Goal: Task Accomplishment & Management: Manage account settings

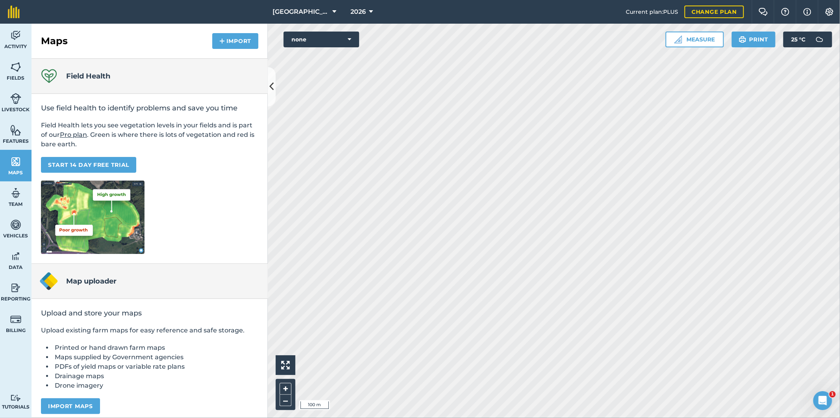
scroll to position [4, 0]
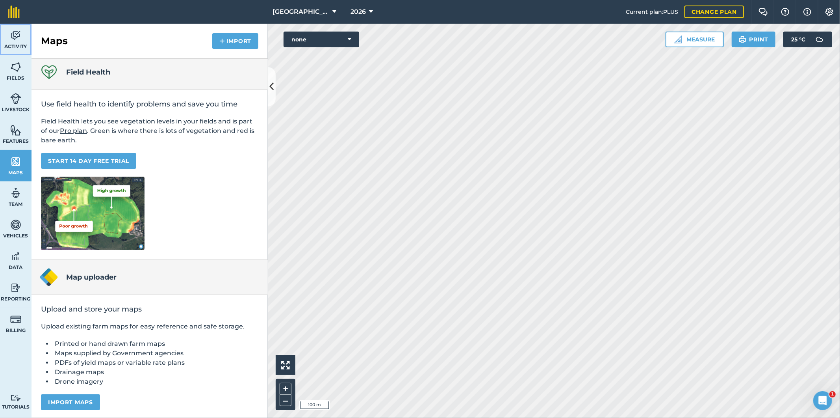
click at [11, 37] on img at bounding box center [15, 36] width 11 height 12
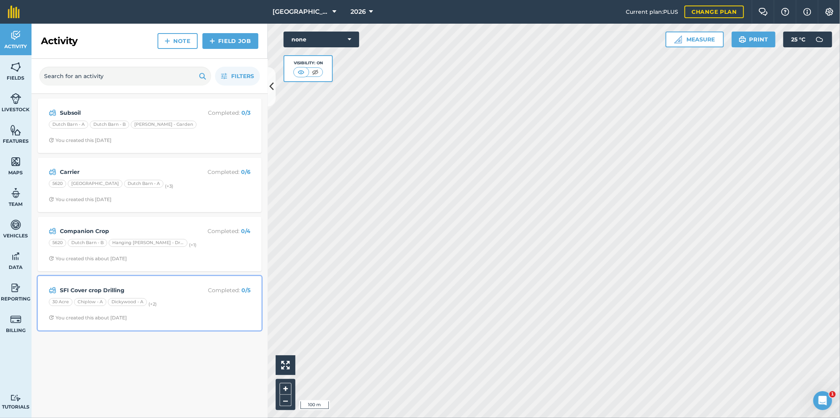
click at [186, 303] on div "30 Acre Chiplow - A Dickywood - A (+ 2 )" at bounding box center [150, 303] width 202 height 10
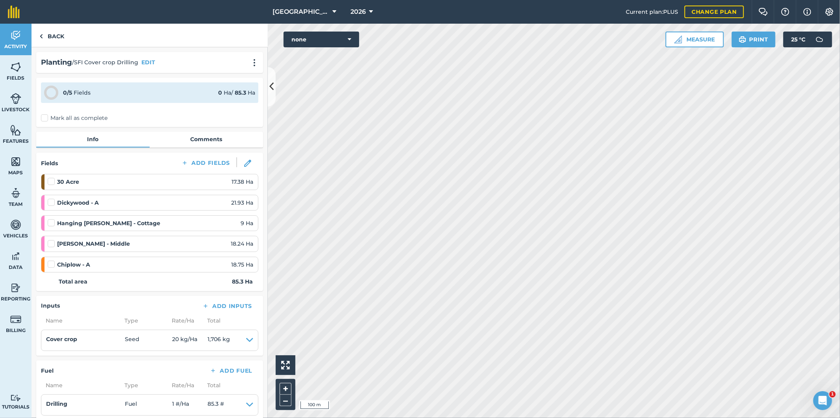
click at [46, 118] on label "Mark all as complete" at bounding box center [74, 118] width 67 height 8
click at [46, 118] on input "Mark all as complete" at bounding box center [43, 116] width 5 height 5
checkbox input "false"
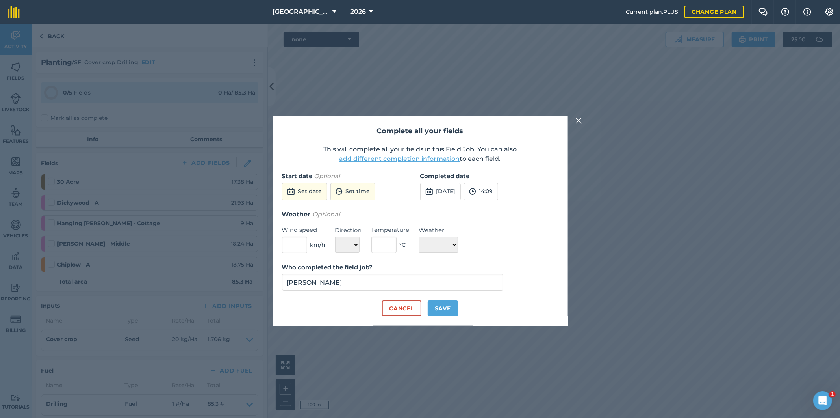
click at [427, 160] on button "add different completion information" at bounding box center [400, 158] width 121 height 9
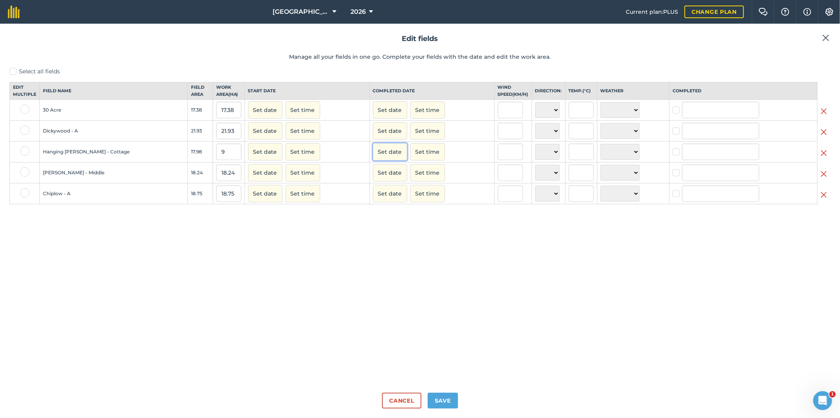
click at [373, 160] on button "Set date" at bounding box center [390, 151] width 34 height 17
click at [373, 139] on button "Set date" at bounding box center [390, 130] width 34 height 17
click at [373, 137] on button "Set date" at bounding box center [390, 130] width 34 height 17
click at [373, 158] on button "Set date" at bounding box center [390, 151] width 34 height 17
click at [373, 136] on button "Set date" at bounding box center [390, 130] width 34 height 17
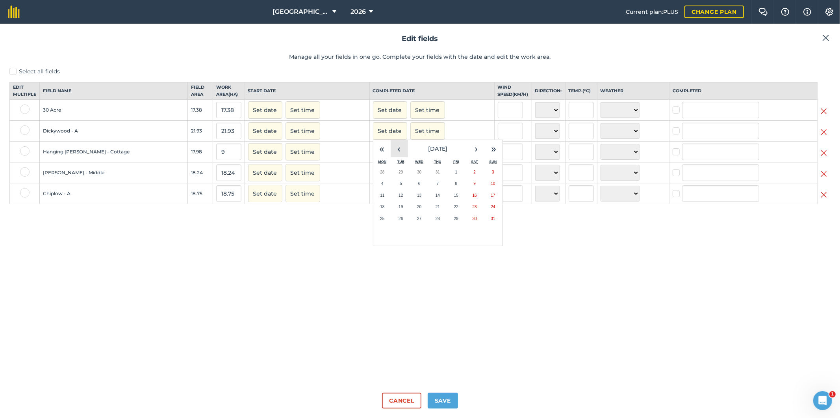
click at [391, 154] on button "‹" at bounding box center [399, 148] width 17 height 17
click at [417, 209] on abbr "23" at bounding box center [419, 206] width 4 height 4
checkbox input "true"
type input "[PERSON_NAME]"
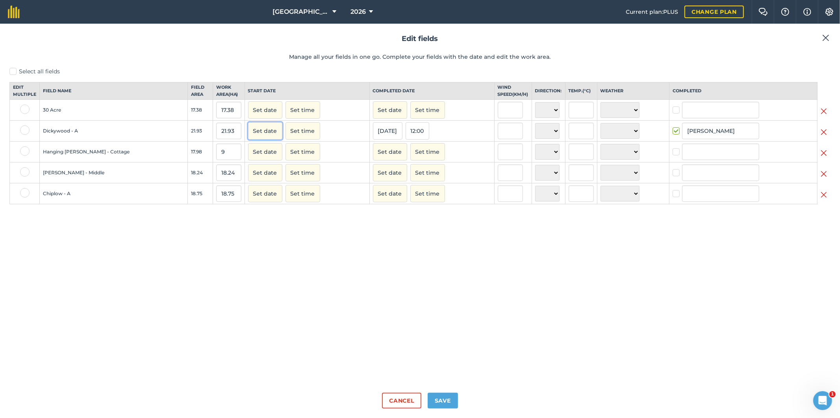
click at [248, 136] on button "Set date" at bounding box center [265, 130] width 34 height 17
click at [266, 157] on button "‹" at bounding box center [274, 148] width 17 height 17
click at [267, 210] on button "22" at bounding box center [276, 207] width 19 height 12
click at [248, 200] on button "Set date" at bounding box center [265, 193] width 34 height 17
click at [266, 219] on button "‹" at bounding box center [274, 210] width 17 height 17
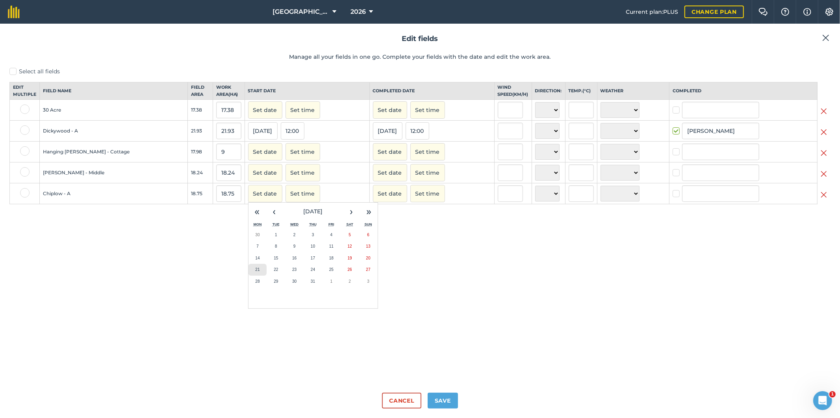
click at [249, 275] on button "21" at bounding box center [258, 270] width 19 height 12
click at [373, 202] on button "Set date" at bounding box center [390, 193] width 34 height 17
click at [391, 219] on button "‹" at bounding box center [399, 210] width 17 height 17
click at [392, 273] on button "22" at bounding box center [401, 270] width 19 height 12
checkbox input "true"
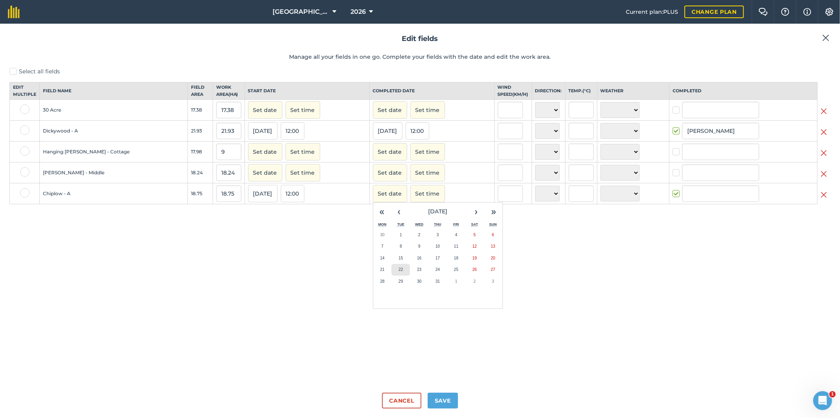
type input "[PERSON_NAME]"
click at [248, 115] on button "Set date" at bounding box center [265, 109] width 34 height 17
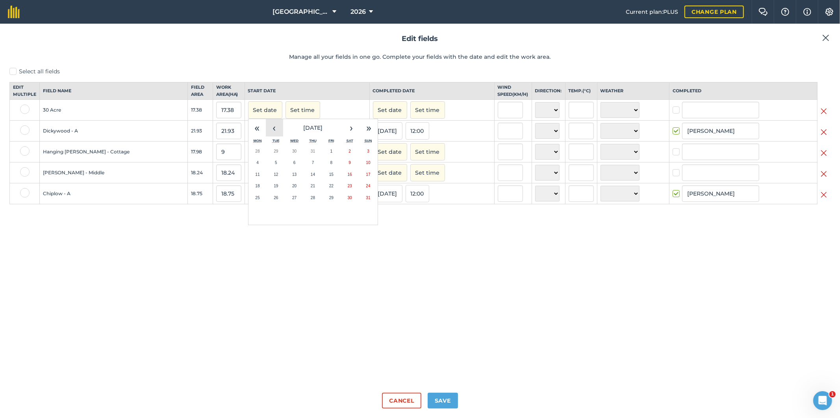
click at [266, 134] on button "‹" at bounding box center [274, 127] width 17 height 17
click at [255, 200] on abbr "28" at bounding box center [257, 197] width 4 height 4
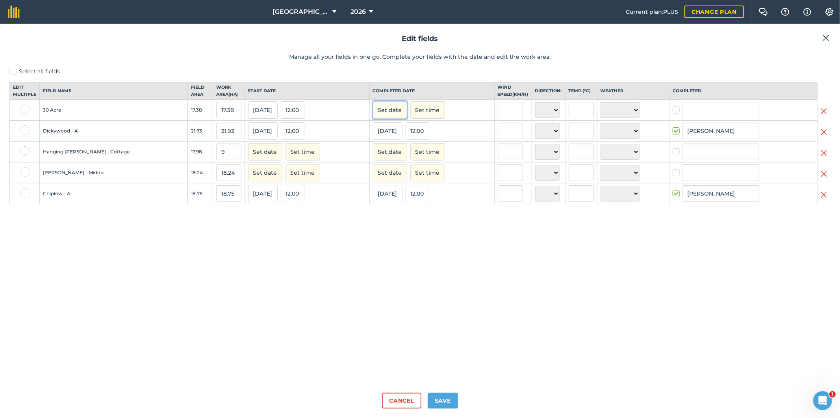
click at [373, 116] on button "Set date" at bounding box center [390, 109] width 34 height 17
click at [391, 136] on button "‹" at bounding box center [399, 127] width 17 height 17
click at [373, 204] on button "28" at bounding box center [382, 198] width 19 height 12
checkbox input "true"
click at [689, 118] on input "[PERSON_NAME]" at bounding box center [720, 110] width 77 height 17
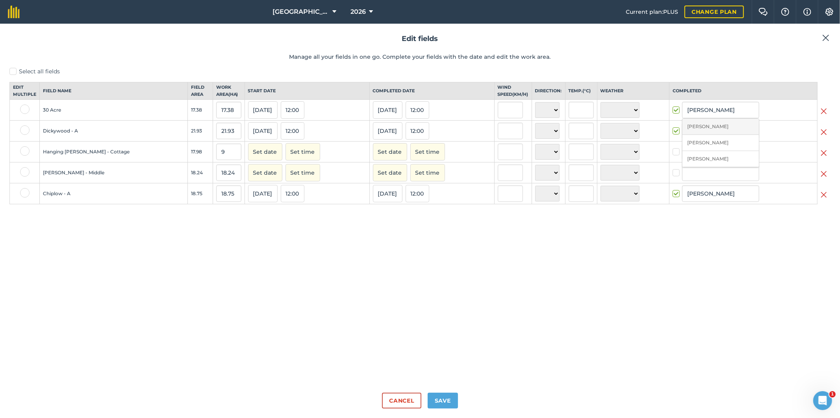
click at [683, 135] on li "[PERSON_NAME]" at bounding box center [721, 127] width 76 height 16
type input "[PERSON_NAME]"
click at [690, 135] on input "[PERSON_NAME]" at bounding box center [720, 131] width 77 height 17
click at [688, 154] on li "[PERSON_NAME]" at bounding box center [721, 147] width 76 height 16
type input "[PERSON_NAME]"
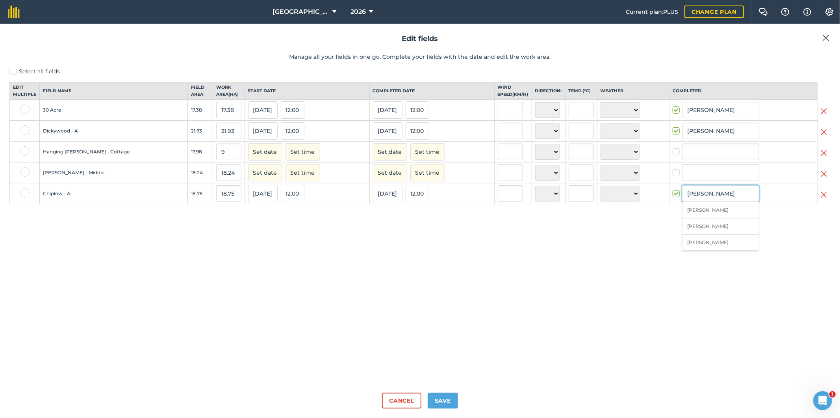
click at [693, 201] on input "[PERSON_NAME]" at bounding box center [720, 193] width 77 height 17
click at [694, 215] on li "[PERSON_NAME]" at bounding box center [721, 210] width 76 height 16
type input "[PERSON_NAME]"
click at [248, 160] on button "Set date" at bounding box center [265, 151] width 34 height 17
click at [304, 199] on button "31" at bounding box center [313, 193] width 19 height 12
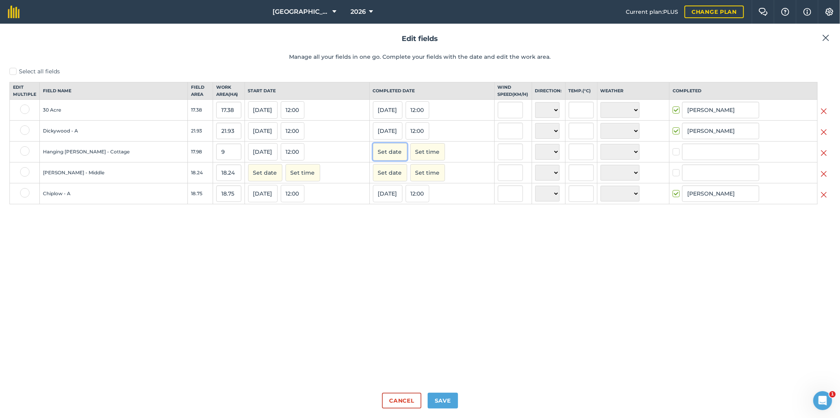
click at [373, 156] on button "Set date" at bounding box center [390, 151] width 34 height 17
click at [436, 195] on abbr "31" at bounding box center [438, 193] width 4 height 4
checkbox input "true"
click at [719, 160] on input "[PERSON_NAME]" at bounding box center [720, 151] width 77 height 17
click at [702, 174] on li "[PERSON_NAME]" at bounding box center [721, 168] width 76 height 16
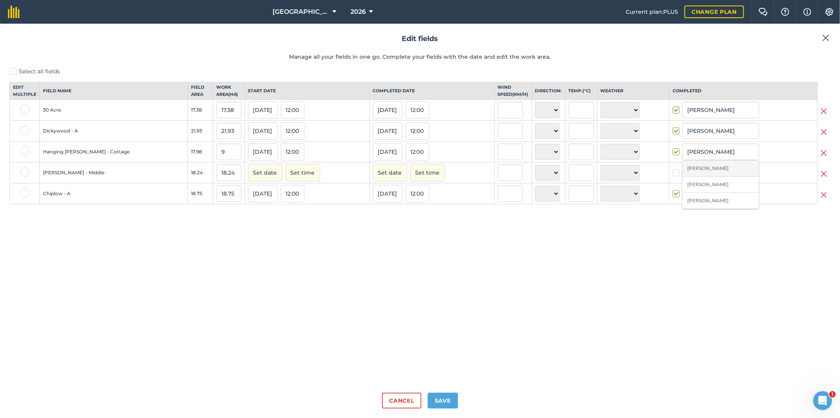
type input "[PERSON_NAME]"
click at [248, 181] on button "Set date" at bounding box center [265, 172] width 34 height 17
click at [249, 231] on button "4" at bounding box center [258, 225] width 19 height 12
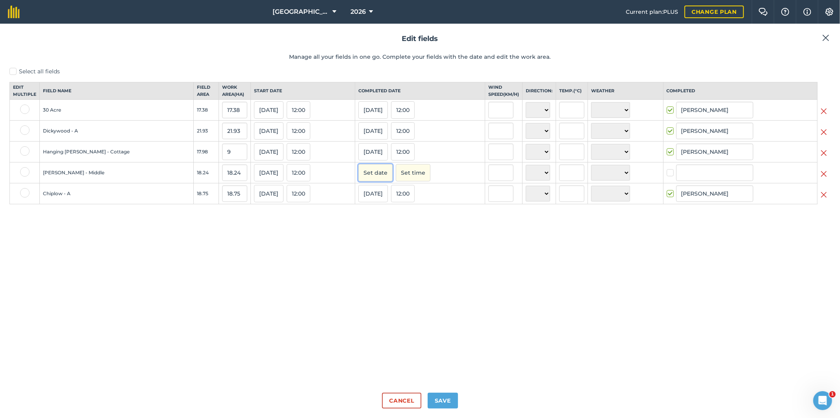
click at [358, 181] on button "Set date" at bounding box center [375, 172] width 34 height 17
click at [359, 231] on button "4" at bounding box center [368, 225] width 19 height 12
checkbox input "true"
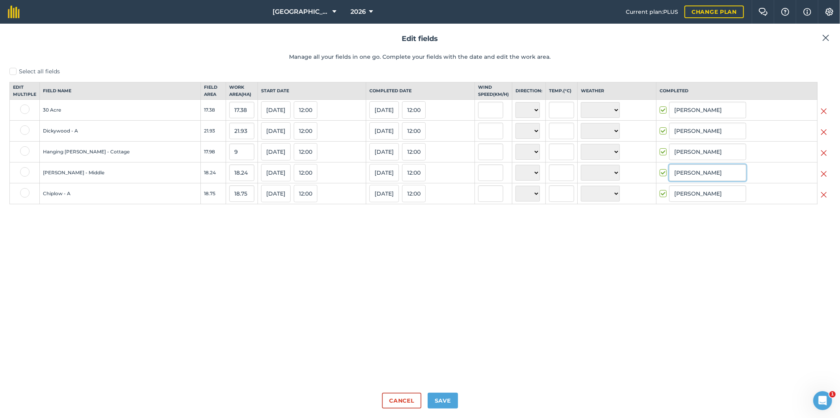
click at [689, 180] on input "[PERSON_NAME]" at bounding box center [707, 172] width 77 height 17
click at [688, 197] on li "[PERSON_NAME]" at bounding box center [708, 189] width 76 height 16
type input "[PERSON_NAME]"
click at [443, 398] on button "Save" at bounding box center [443, 400] width 30 height 16
checkbox input "true"
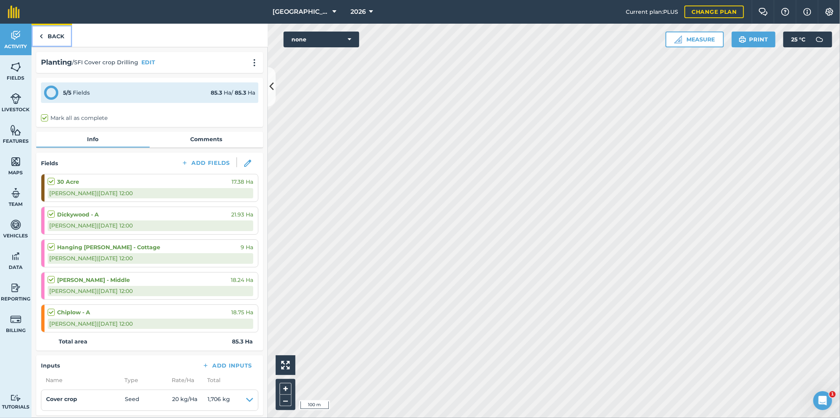
click at [56, 33] on link "Back" at bounding box center [52, 35] width 41 height 23
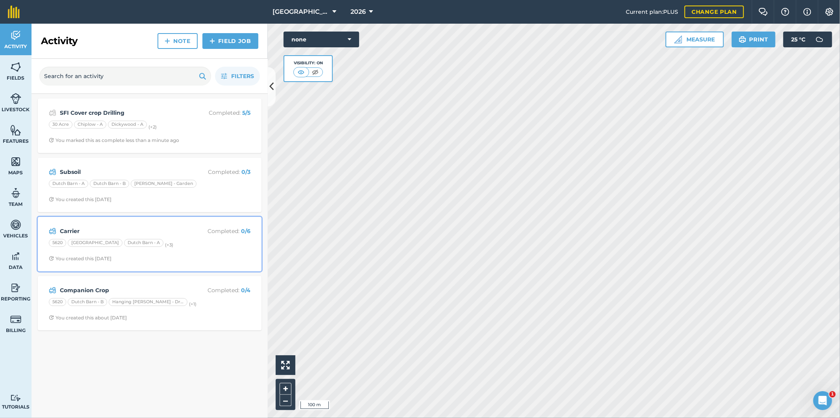
click at [184, 245] on div "[GEOGRAPHIC_DATA] - A (+ 3 )" at bounding box center [150, 244] width 202 height 10
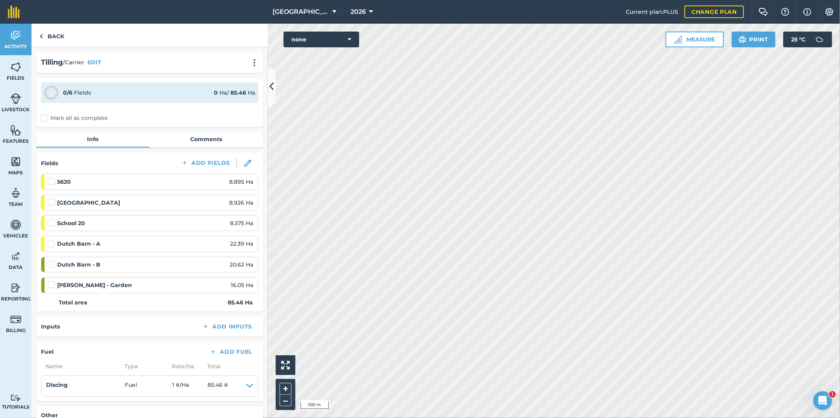
click at [45, 120] on label "Mark all as complete" at bounding box center [74, 118] width 67 height 8
click at [45, 119] on input "Mark all as complete" at bounding box center [43, 116] width 5 height 5
checkbox input "false"
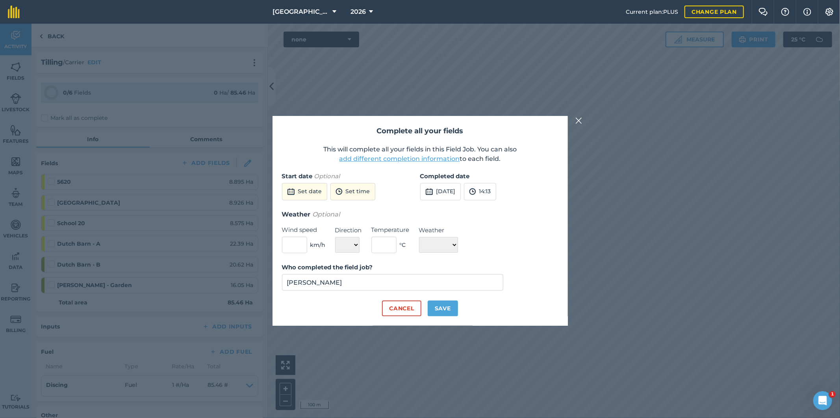
click at [394, 159] on button "add different completion information" at bounding box center [400, 158] width 121 height 9
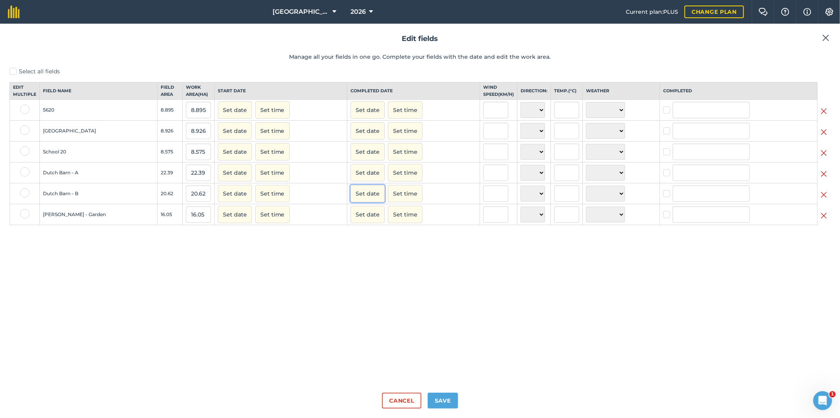
click at [360, 202] on button "Set date" at bounding box center [368, 193] width 34 height 17
click at [375, 217] on button "‹" at bounding box center [376, 210] width 17 height 17
click at [434, 275] on button "25" at bounding box center [434, 270] width 19 height 12
checkbox input "true"
type input "[PERSON_NAME]"
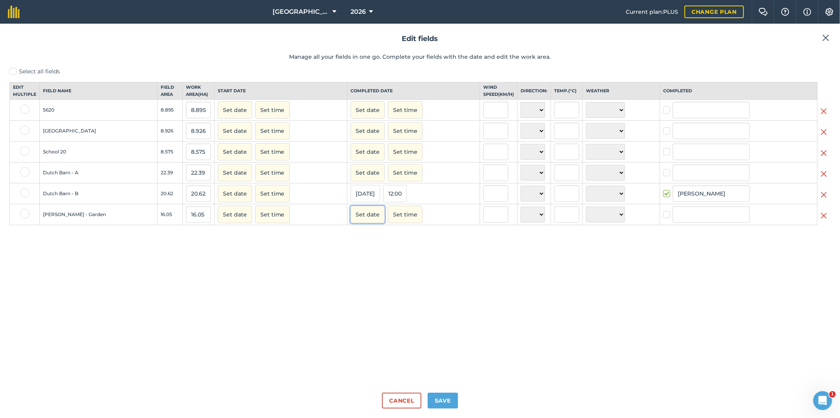
click at [370, 221] on button "Set date" at bounding box center [368, 214] width 34 height 17
click at [379, 239] on button "‹" at bounding box center [376, 231] width 17 height 17
click at [450, 292] on abbr "26" at bounding box center [452, 290] width 4 height 4
checkbox input "true"
type input "[PERSON_NAME]"
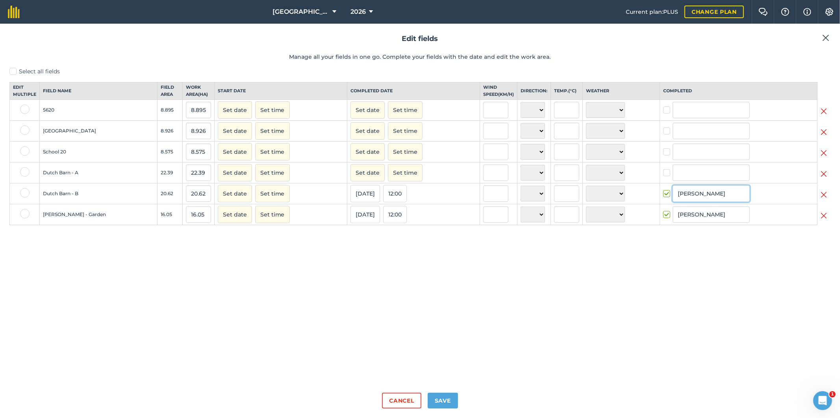
click at [712, 200] on input "[PERSON_NAME]" at bounding box center [711, 193] width 77 height 17
click at [691, 214] on li "[PERSON_NAME]" at bounding box center [711, 210] width 76 height 16
type input "[PERSON_NAME]"
click at [696, 223] on input "[PERSON_NAME]" at bounding box center [711, 214] width 77 height 17
click at [693, 239] on li "[PERSON_NAME]" at bounding box center [711, 231] width 76 height 16
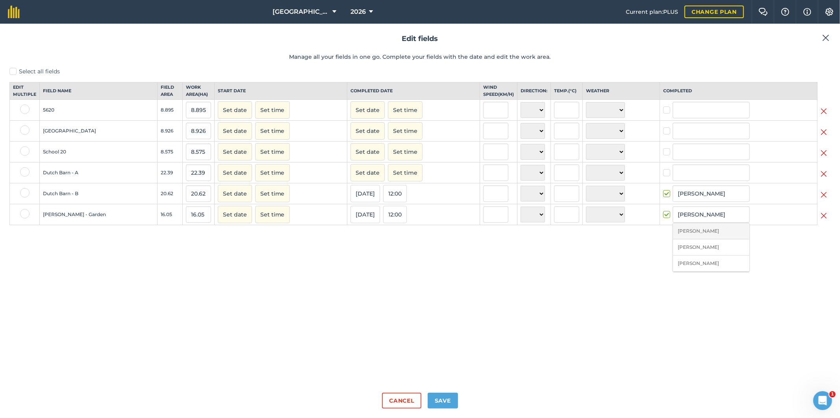
type input "[PERSON_NAME]"
click at [442, 406] on button "Save" at bounding box center [443, 400] width 30 height 16
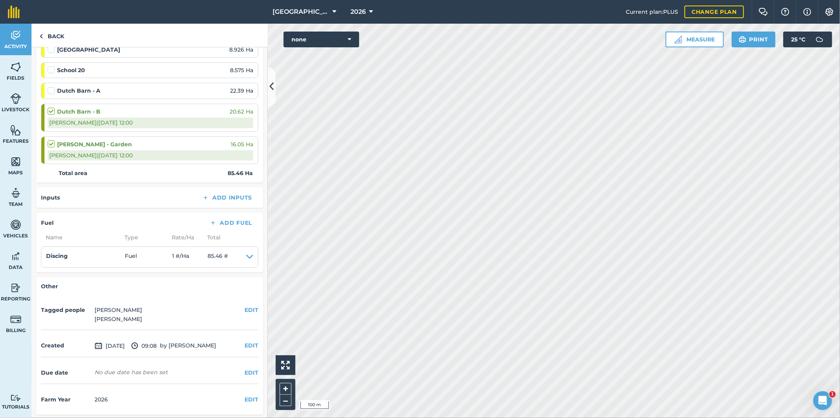
scroll to position [154, 0]
click at [48, 33] on link "Back" at bounding box center [52, 35] width 41 height 23
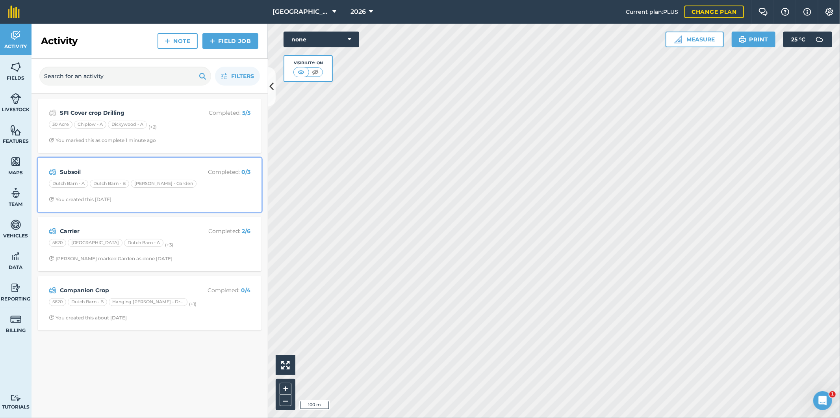
click at [215, 188] on div "Dutch Barn - A Dutch Barn - B [PERSON_NAME][GEOGRAPHIC_DATA]" at bounding box center [150, 185] width 202 height 10
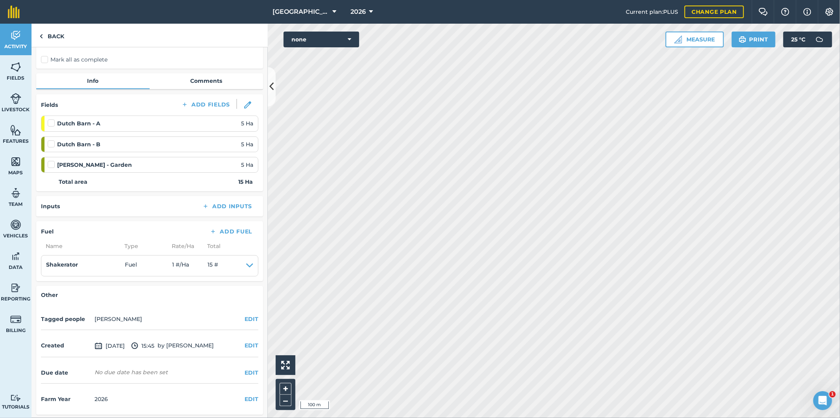
scroll to position [59, 0]
click at [247, 318] on button "EDIT" at bounding box center [252, 318] width 14 height 9
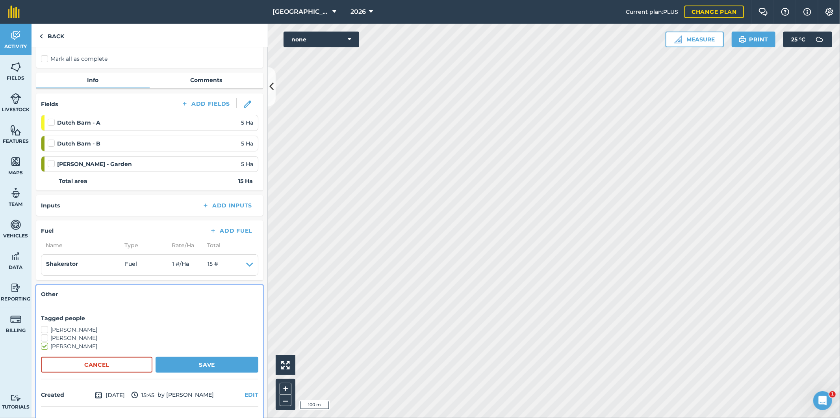
click at [46, 328] on label "[PERSON_NAME]" at bounding box center [149, 329] width 217 height 8
click at [46, 328] on input "[PERSON_NAME]" at bounding box center [43, 327] width 5 height 5
checkbox input "true"
click at [203, 365] on button "Save" at bounding box center [207, 365] width 103 height 16
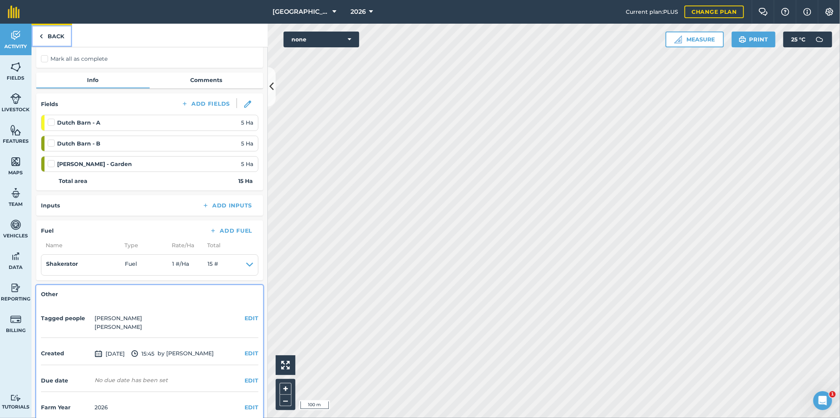
click at [51, 34] on link "Back" at bounding box center [52, 35] width 41 height 23
